Goal: Find specific page/section: Find specific page/section

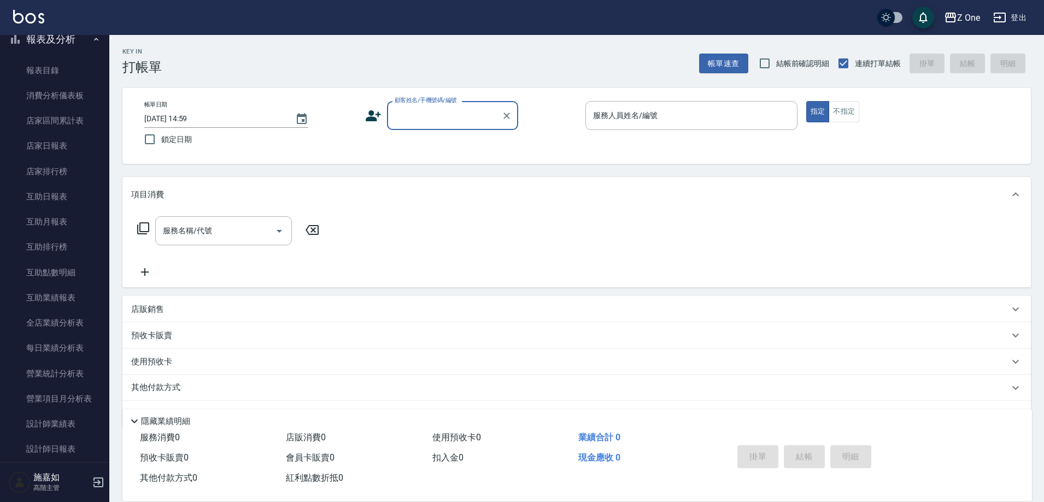
click at [92, 36] on icon "button" at bounding box center [96, 39] width 9 height 9
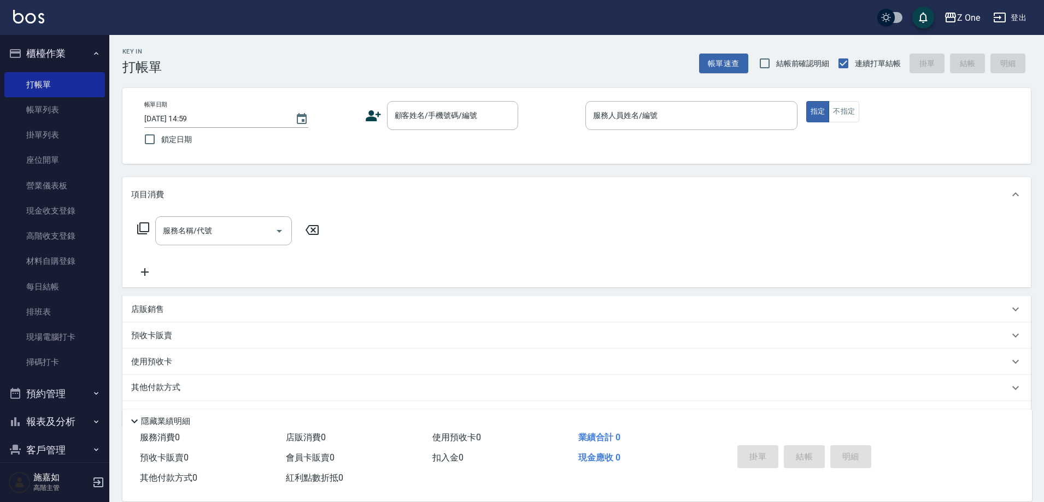
click at [92, 50] on icon "button" at bounding box center [96, 53] width 9 height 9
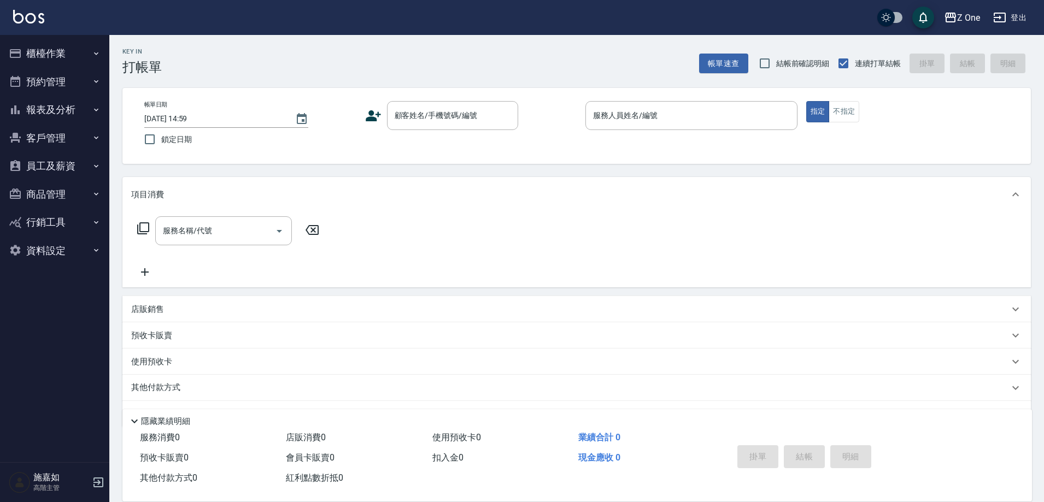
click at [84, 110] on button "報表及分析" at bounding box center [54, 110] width 101 height 28
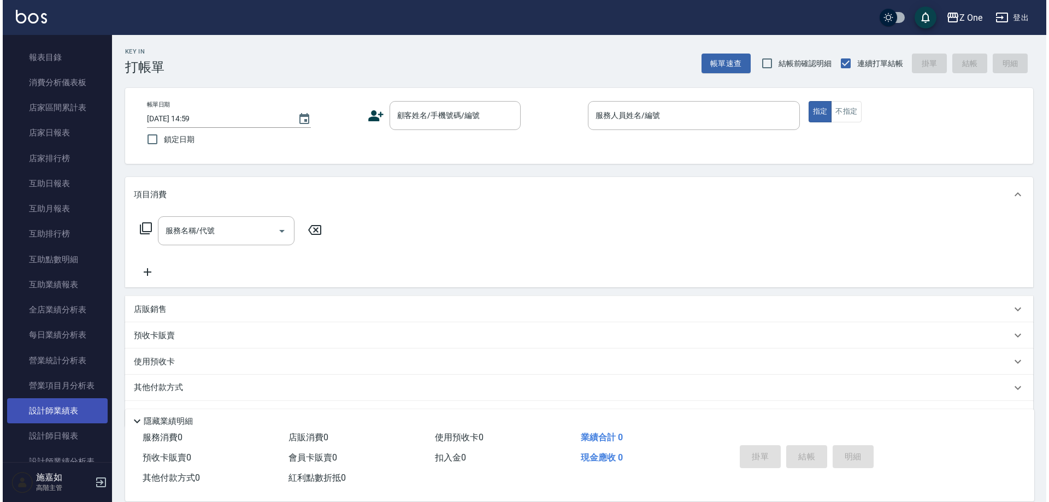
scroll to position [109, 0]
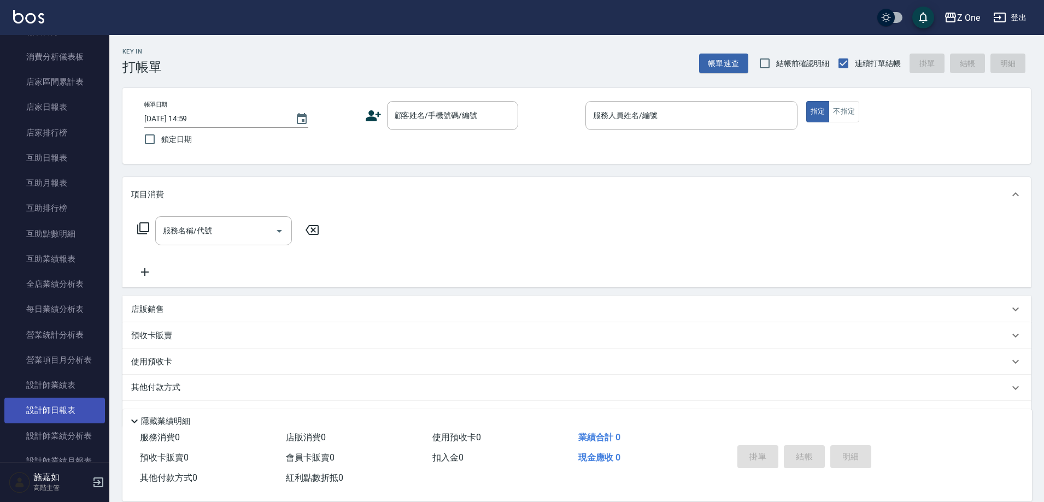
click at [62, 410] on link "設計師日報表" at bounding box center [54, 410] width 101 height 25
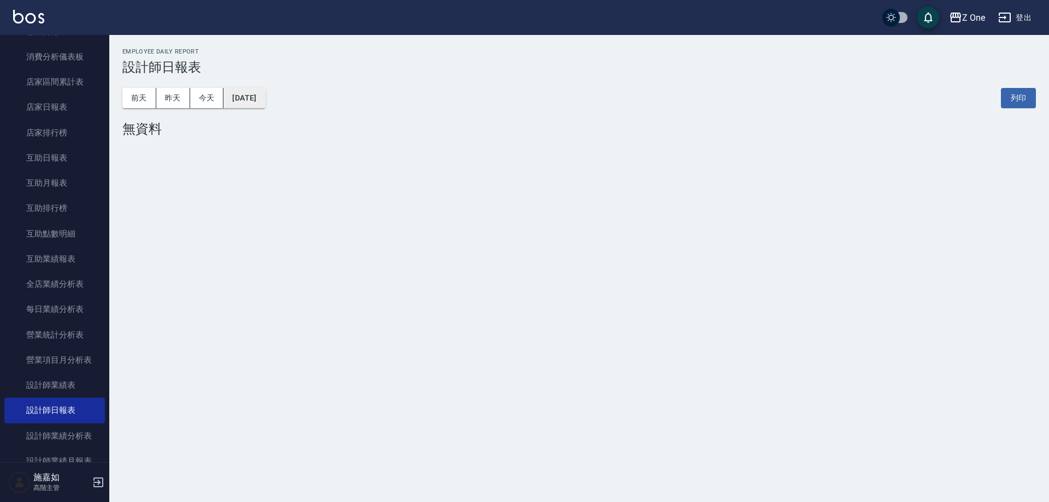
click at [261, 105] on button "[DATE]" at bounding box center [245, 98] width 42 height 20
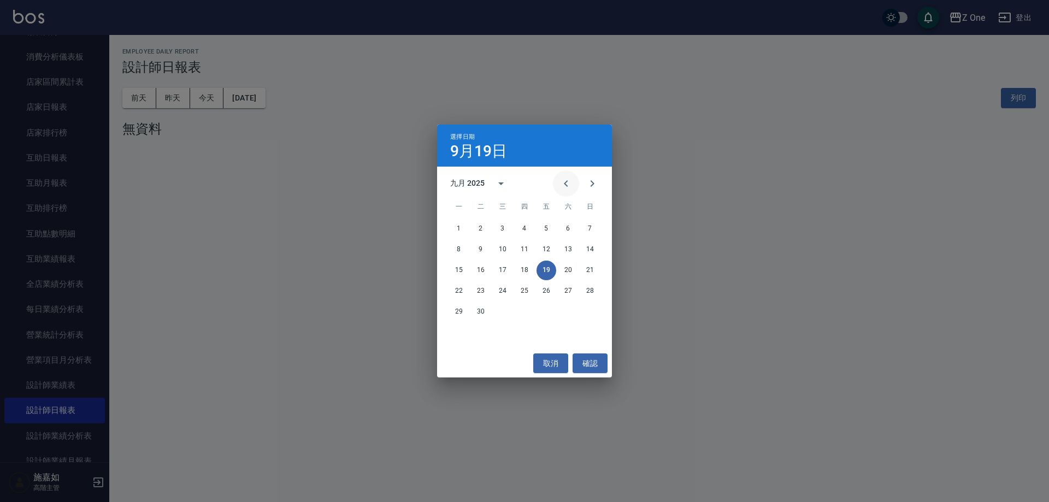
click at [566, 184] on icon "Previous month" at bounding box center [566, 183] width 4 height 7
click at [503, 180] on icon "calendar view is open, switch to year view" at bounding box center [501, 183] width 13 height 13
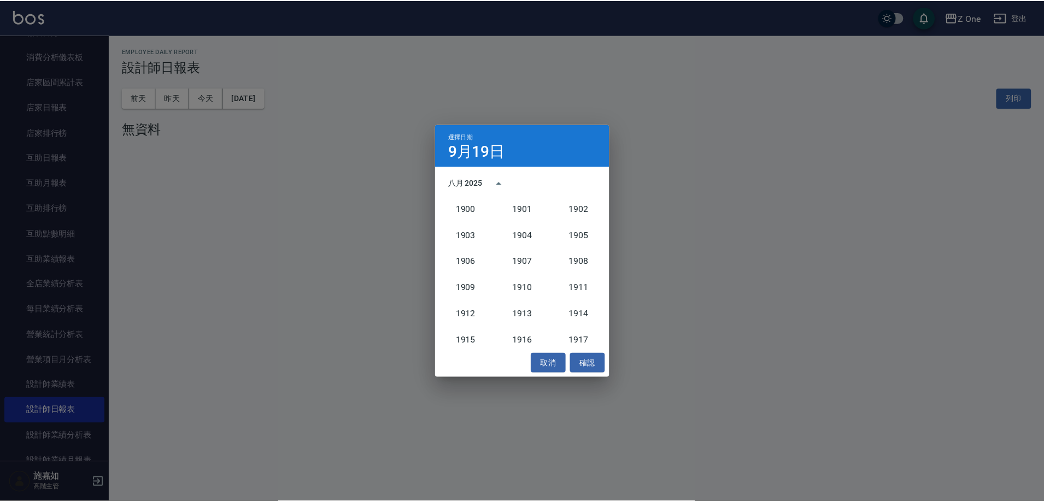
scroll to position [1012, 0]
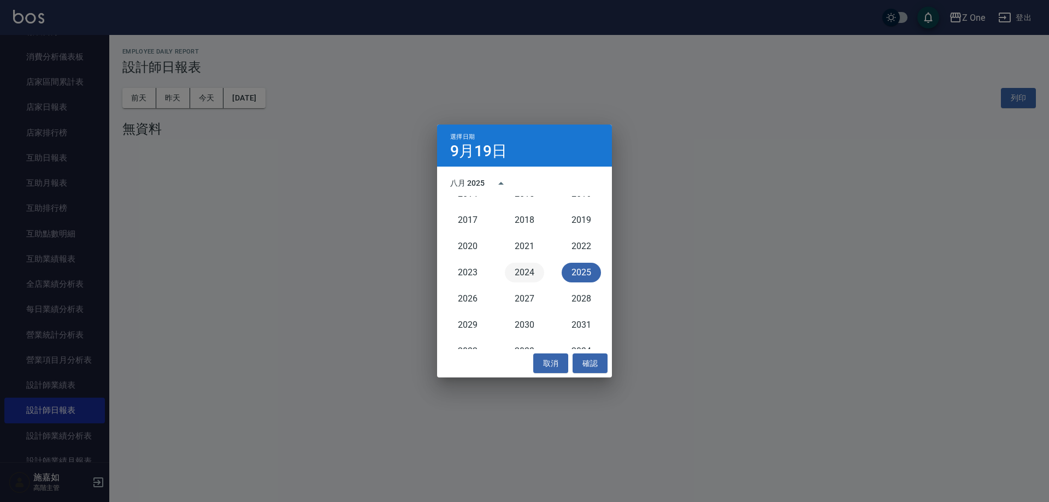
click at [526, 275] on button "2024" at bounding box center [524, 273] width 39 height 20
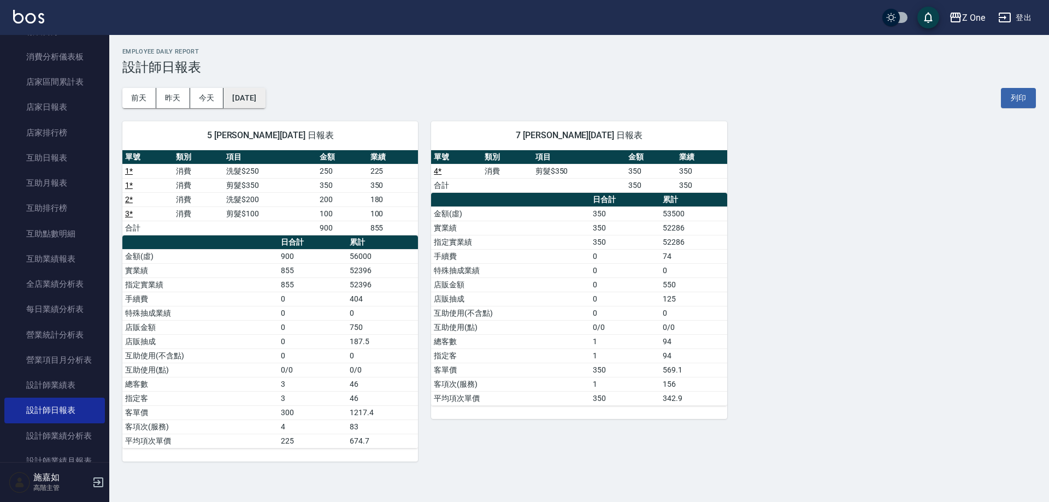
click at [265, 104] on button "[DATE]" at bounding box center [245, 98] width 42 height 20
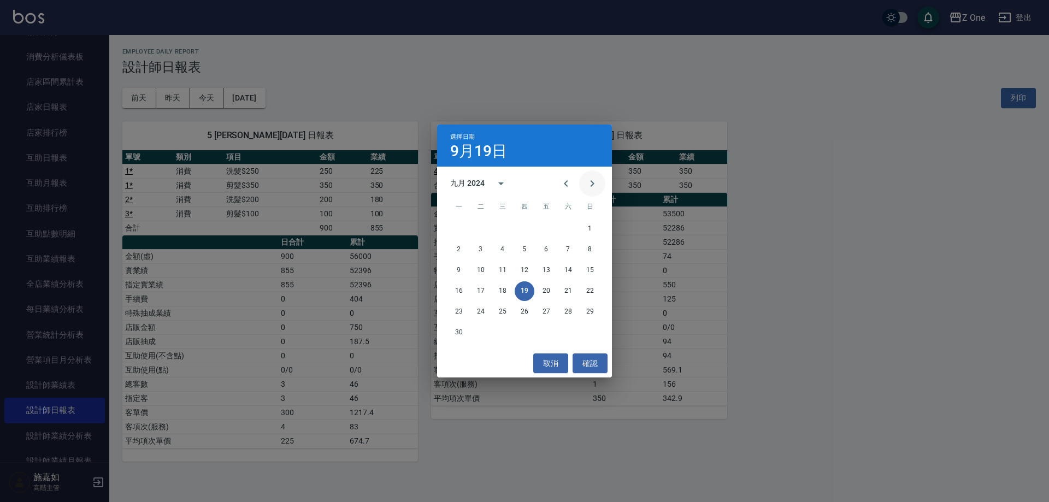
click at [594, 181] on icon "Next month" at bounding box center [592, 183] width 13 height 13
click at [483, 330] on button "31" at bounding box center [481, 333] width 20 height 20
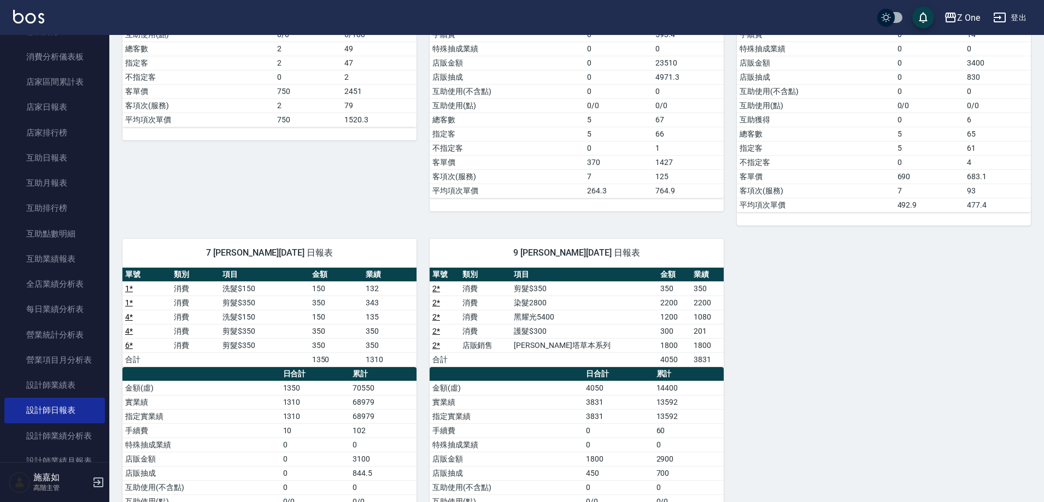
scroll to position [328, 0]
